Goal: Transaction & Acquisition: Download file/media

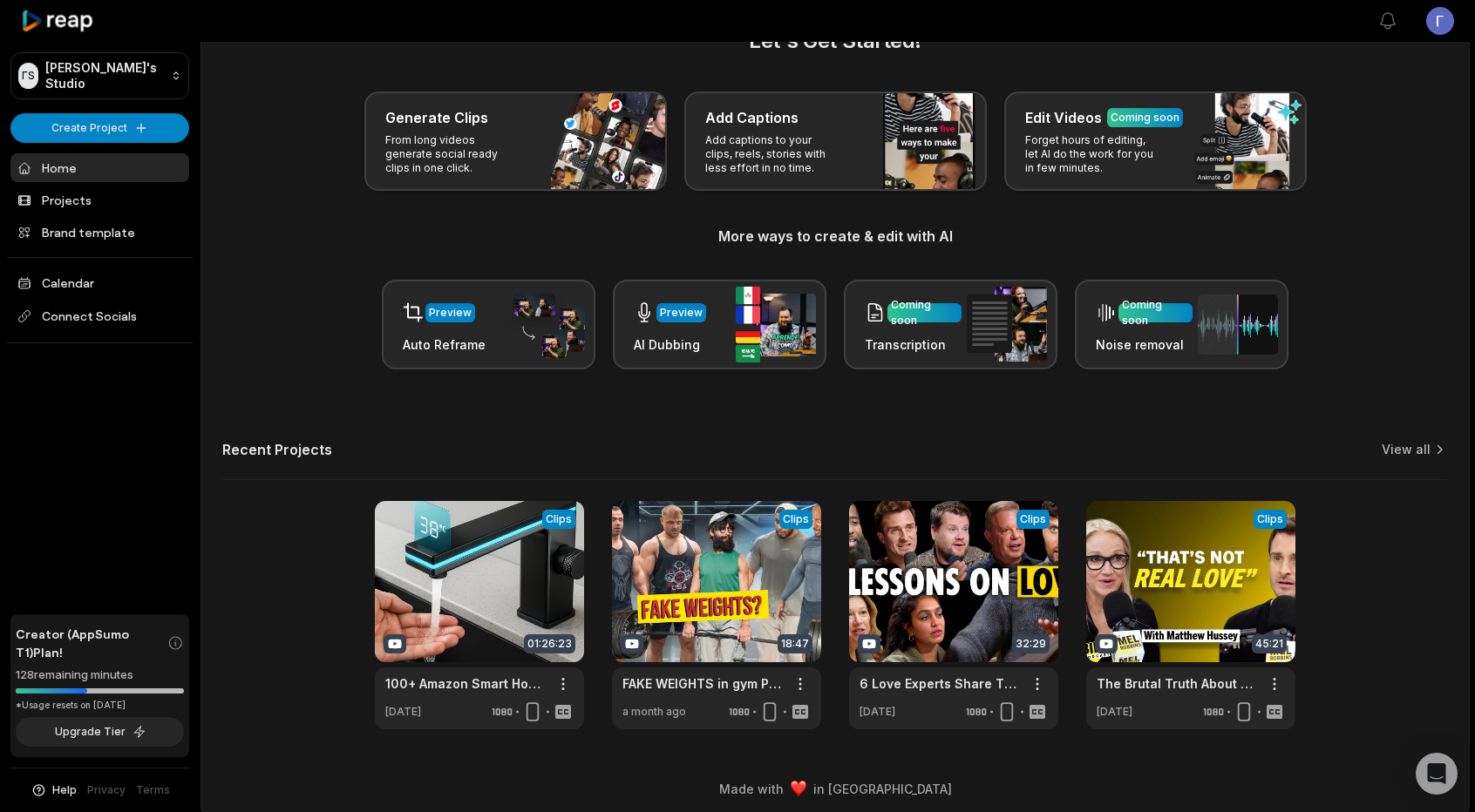
scroll to position [56, 0]
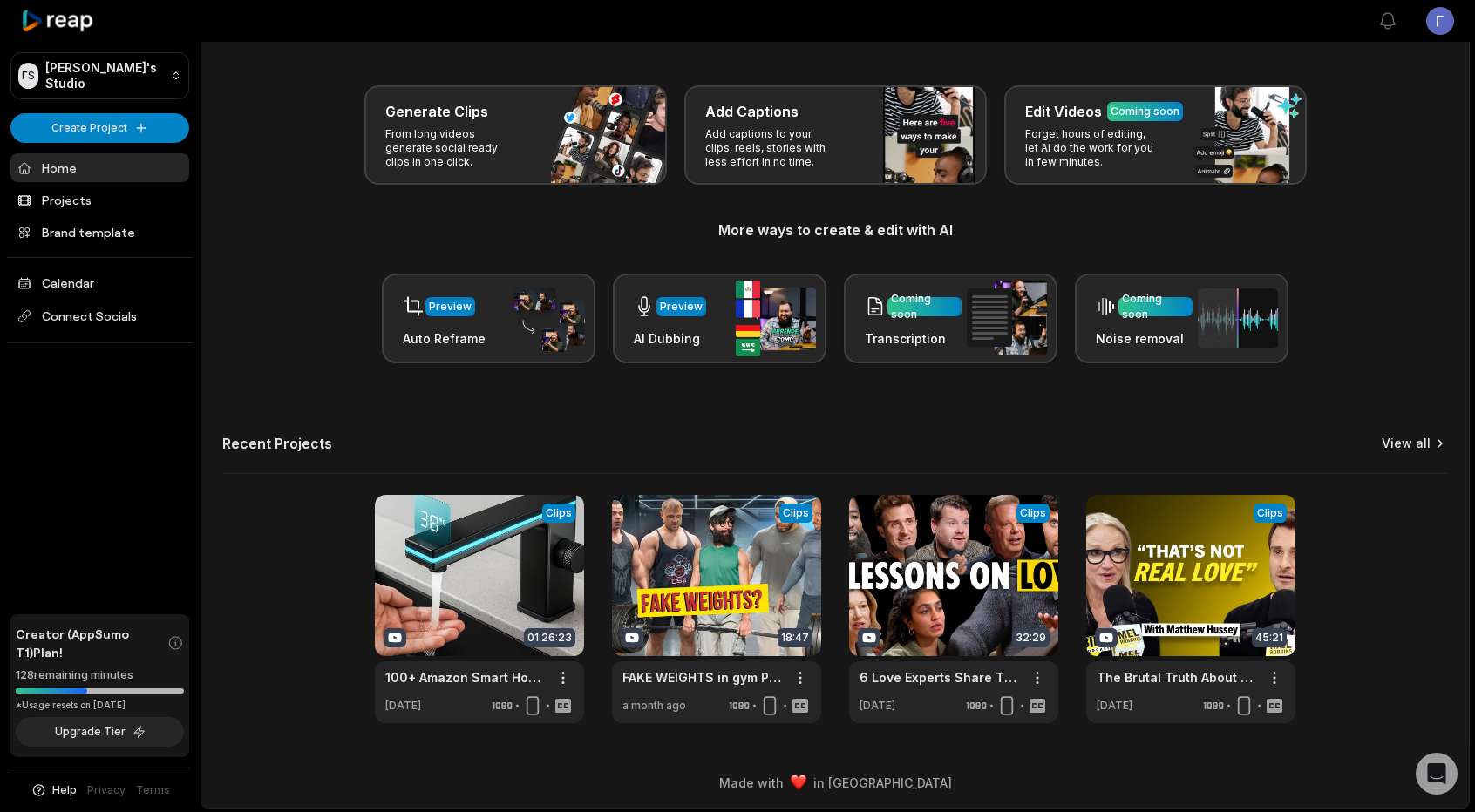
click at [1413, 443] on link "View all" at bounding box center [1406, 443] width 48 height 17
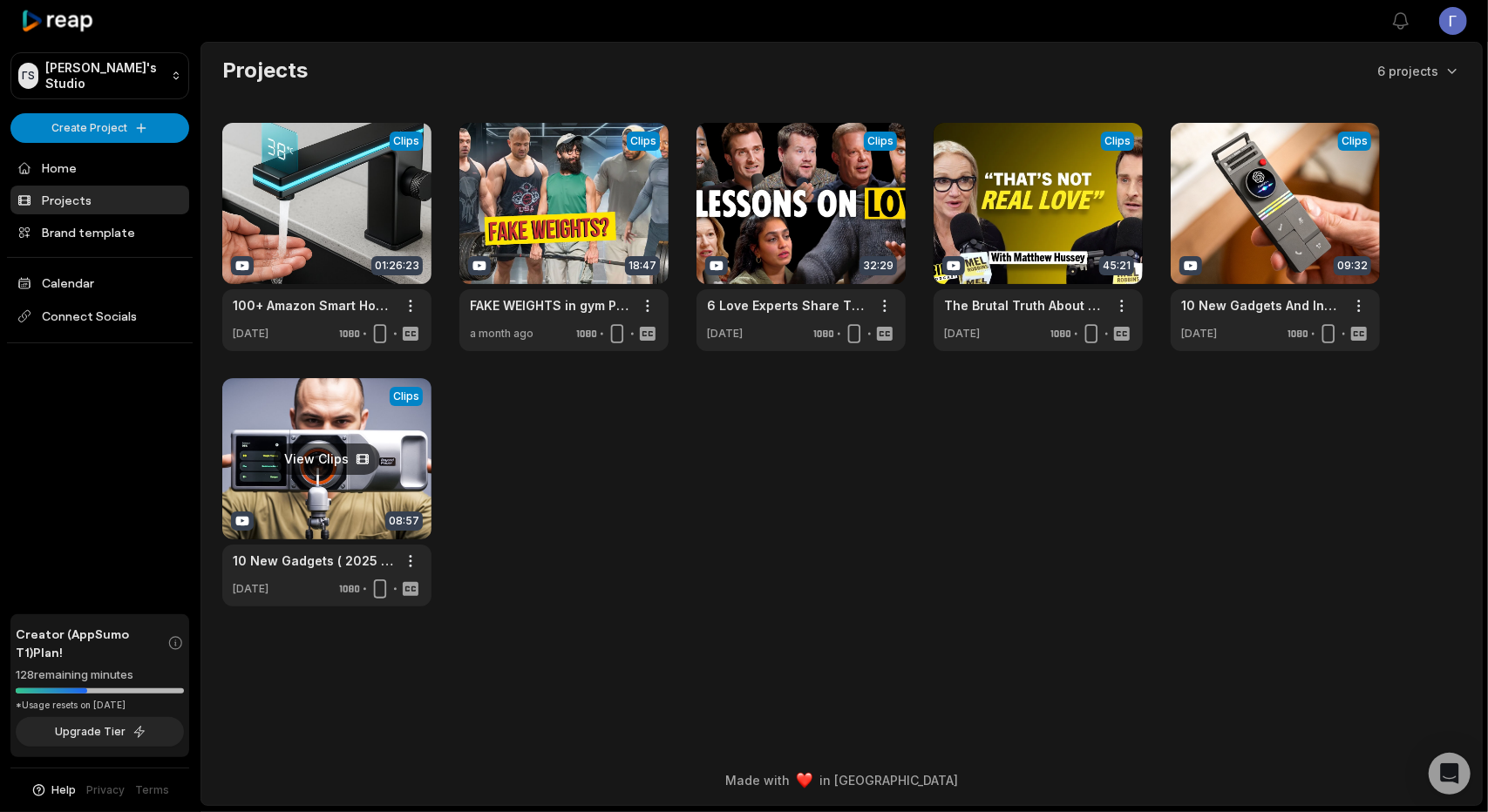
click at [411, 422] on link at bounding box center [327, 493] width 209 height 228
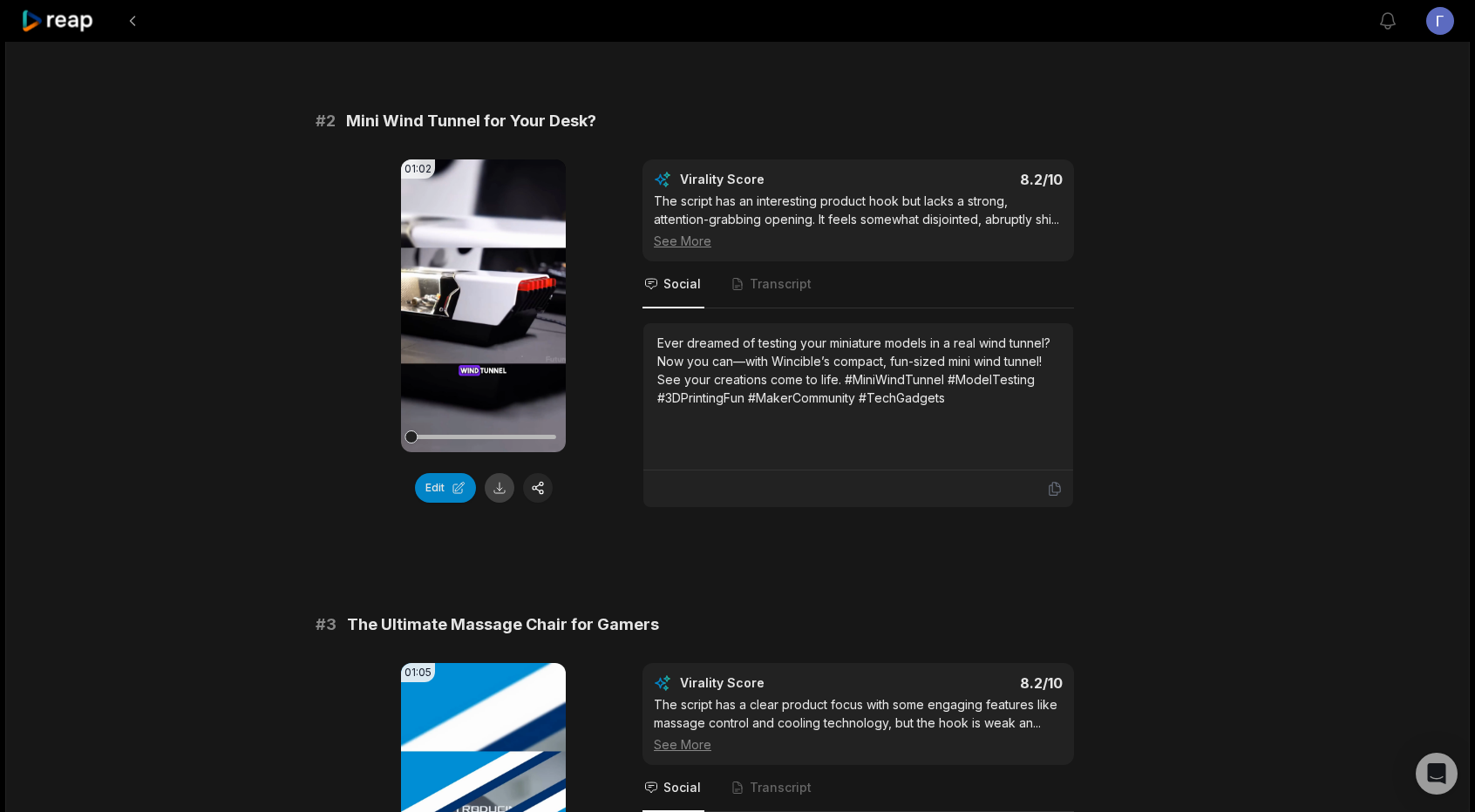
scroll to position [959, 0]
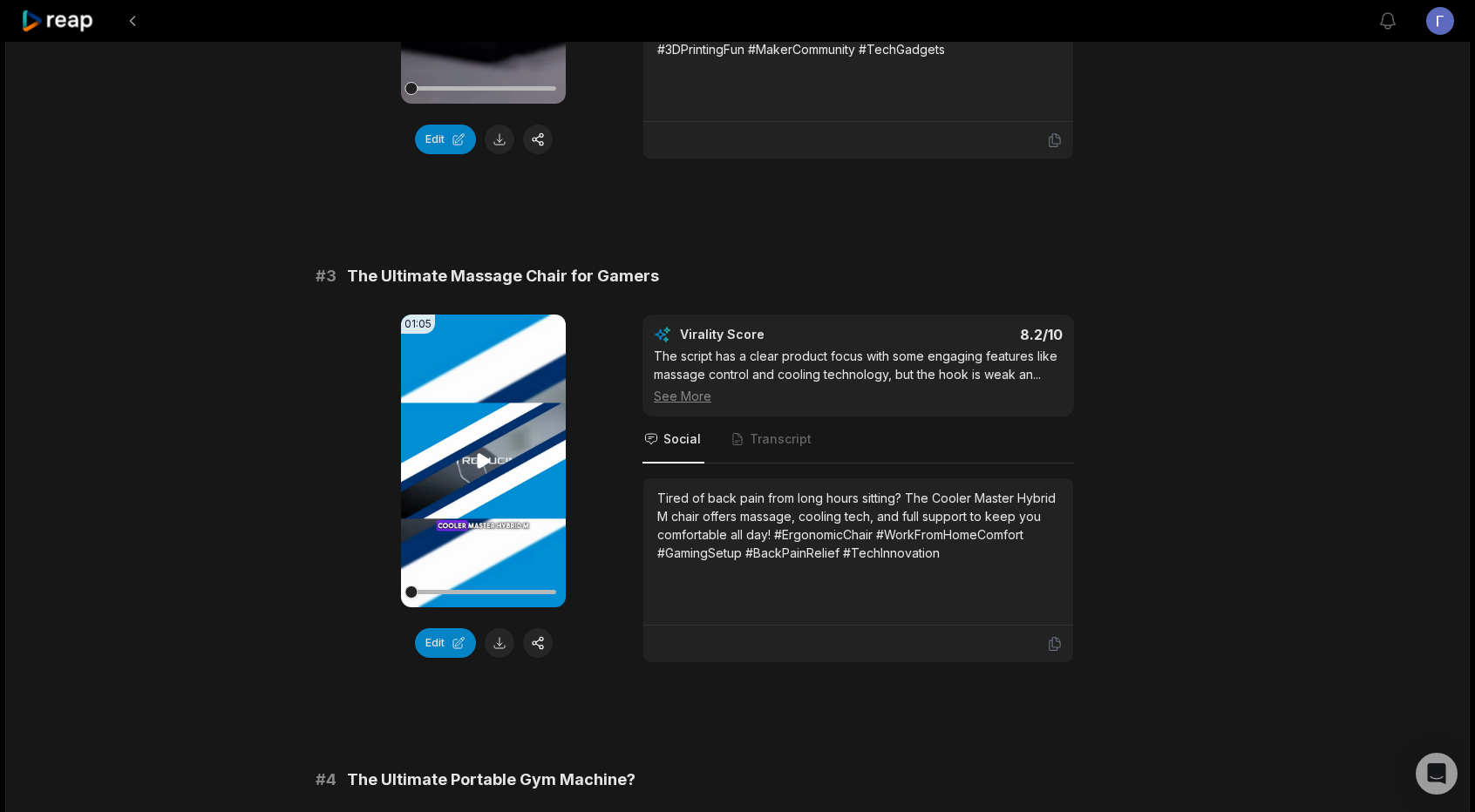
click at [489, 469] on icon at bounding box center [484, 461] width 21 height 21
click at [489, 471] on icon at bounding box center [484, 461] width 21 height 21
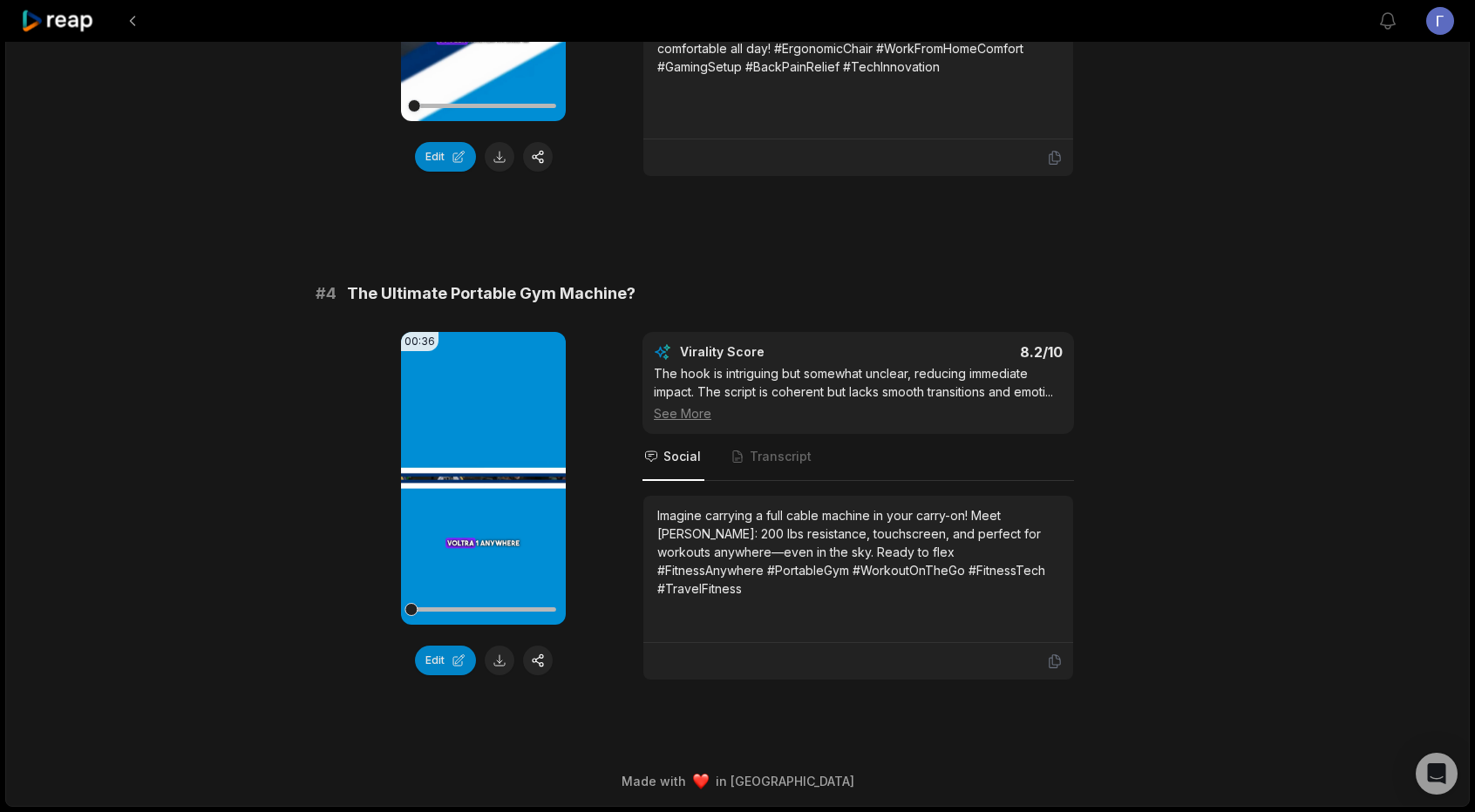
scroll to position [1457, 0]
click at [481, 474] on icon at bounding box center [484, 478] width 21 height 21
drag, startPoint x: 552, startPoint y: 604, endPoint x: 539, endPoint y: 606, distance: 13.2
click at [539, 606] on div at bounding box center [483, 609] width 145 height 30
click at [470, 459] on video "Your browser does not support mp4 format." at bounding box center [483, 478] width 165 height 293
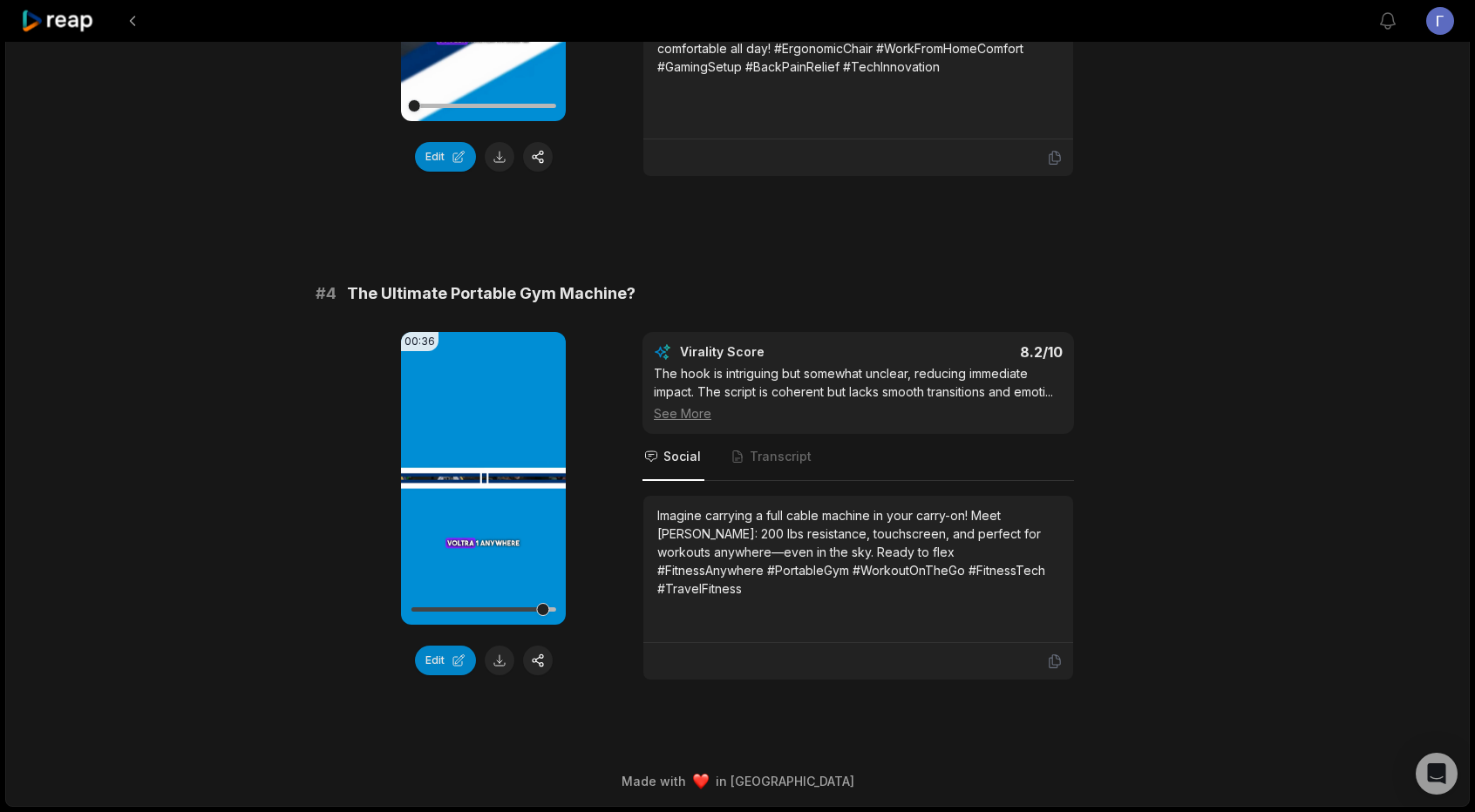
click at [491, 504] on video "Your browser does not support mp4 format." at bounding box center [483, 478] width 165 height 293
click at [510, 485] on video "Your browser does not support mp4 format." at bounding box center [483, 478] width 165 height 293
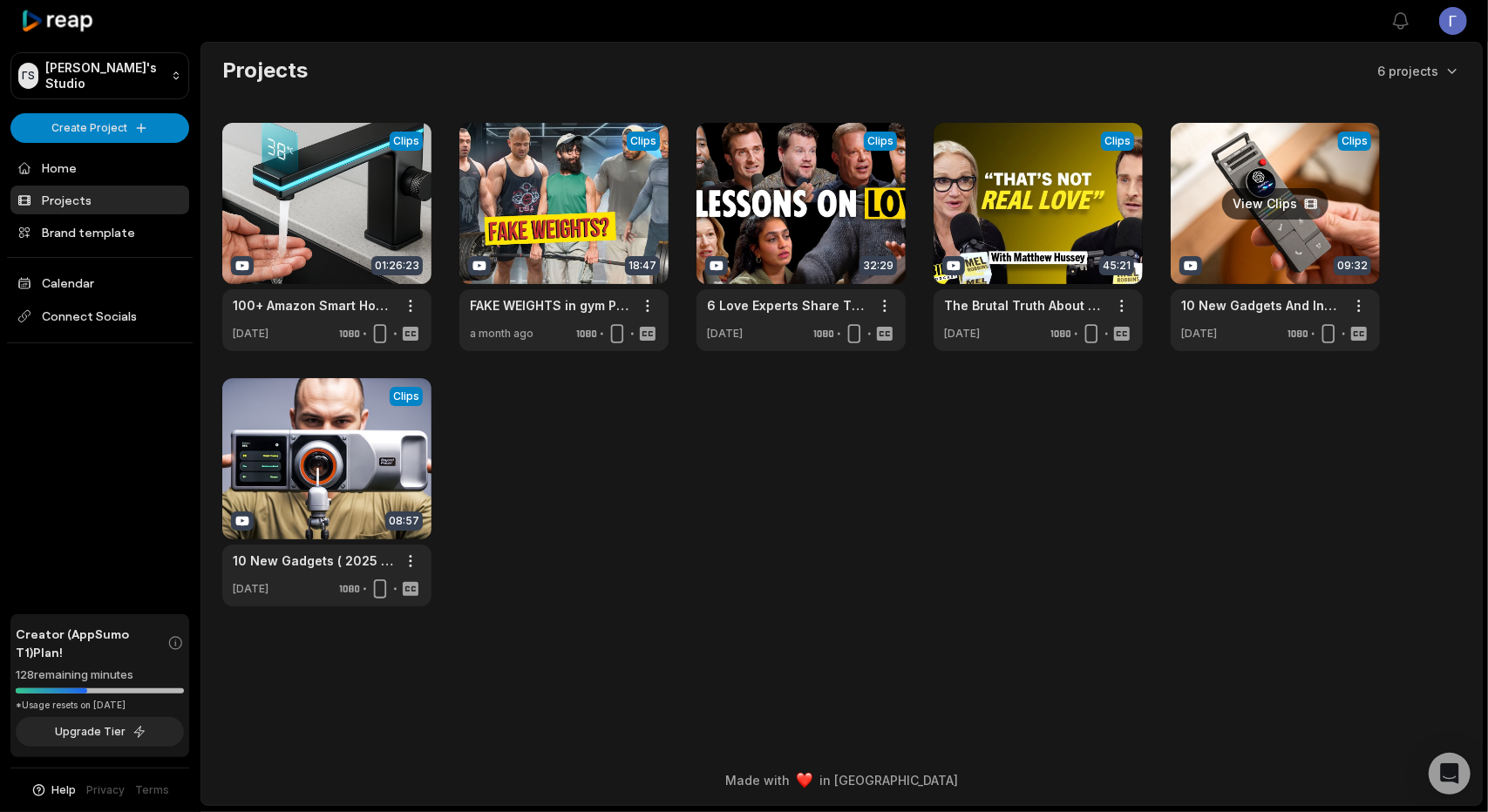
click at [1226, 243] on link at bounding box center [1275, 237] width 209 height 228
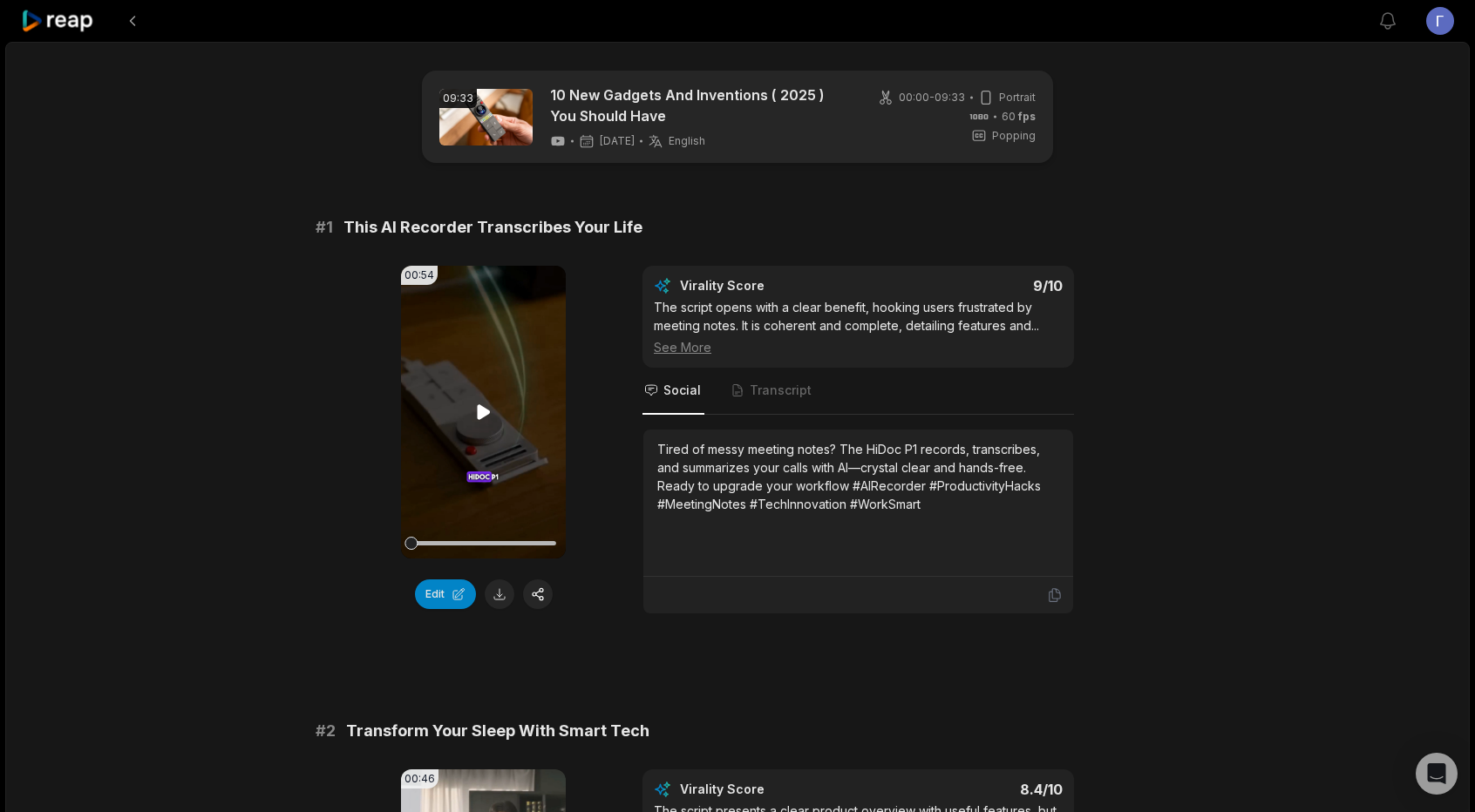
click at [469, 411] on video "Your browser does not support mp4 format." at bounding box center [483, 411] width 165 height 293
click at [496, 598] on button at bounding box center [499, 594] width 29 height 29
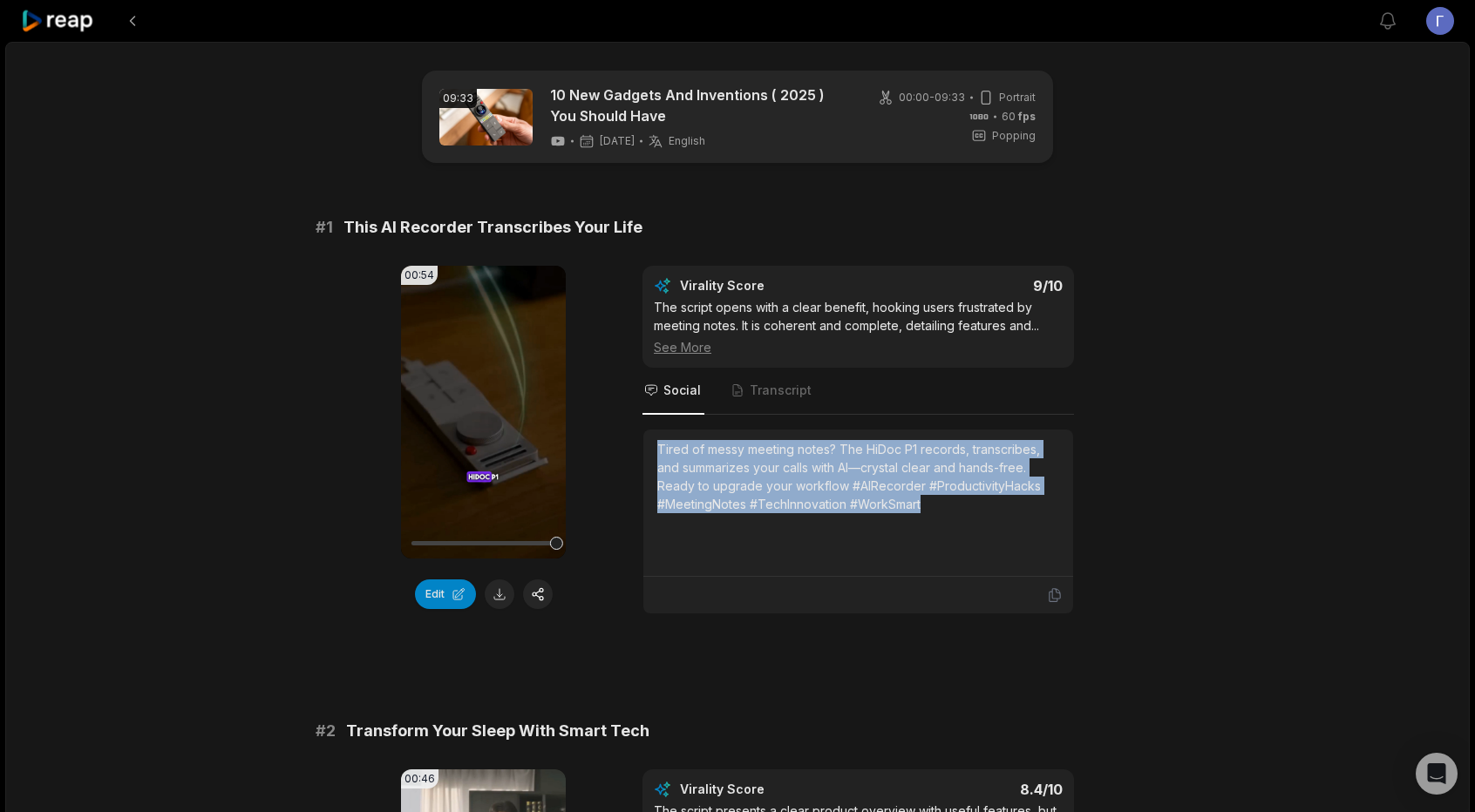
drag, startPoint x: 659, startPoint y: 447, endPoint x: 991, endPoint y: 515, distance: 338.9
click at [991, 515] on div "Tired of messy meeting notes? The HiDoc P1 records, transcribes, and summarizes…" at bounding box center [858, 503] width 402 height 126
copy div "Tired of messy meeting notes? The HiDoc P1 records, transcribes, and summarizes…"
click at [129, 19] on button at bounding box center [132, 21] width 31 height 31
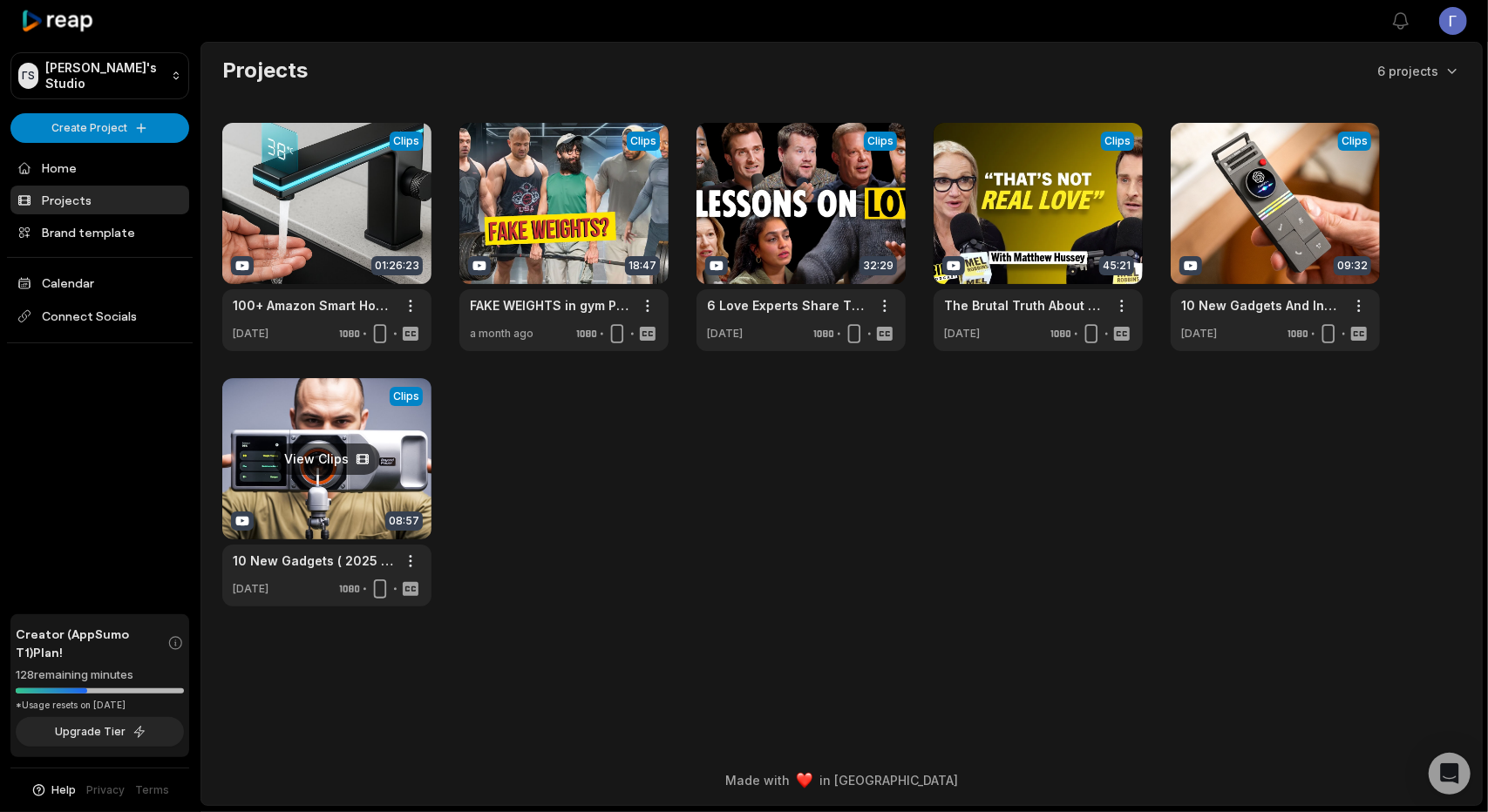
click at [385, 463] on link at bounding box center [327, 493] width 209 height 228
click at [352, 486] on link at bounding box center [327, 493] width 209 height 228
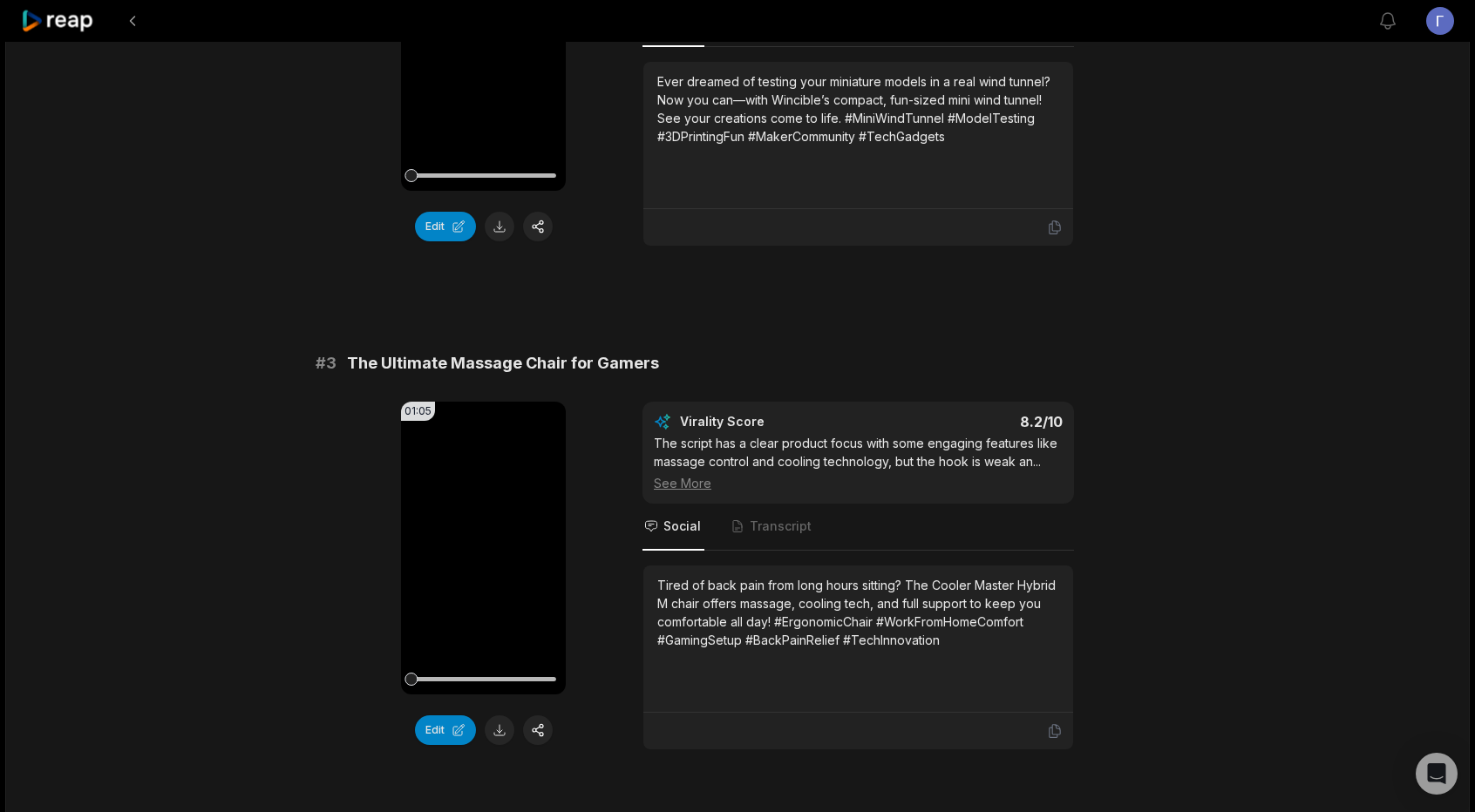
scroll to position [1457, 0]
